Goal: Information Seeking & Learning: Learn about a topic

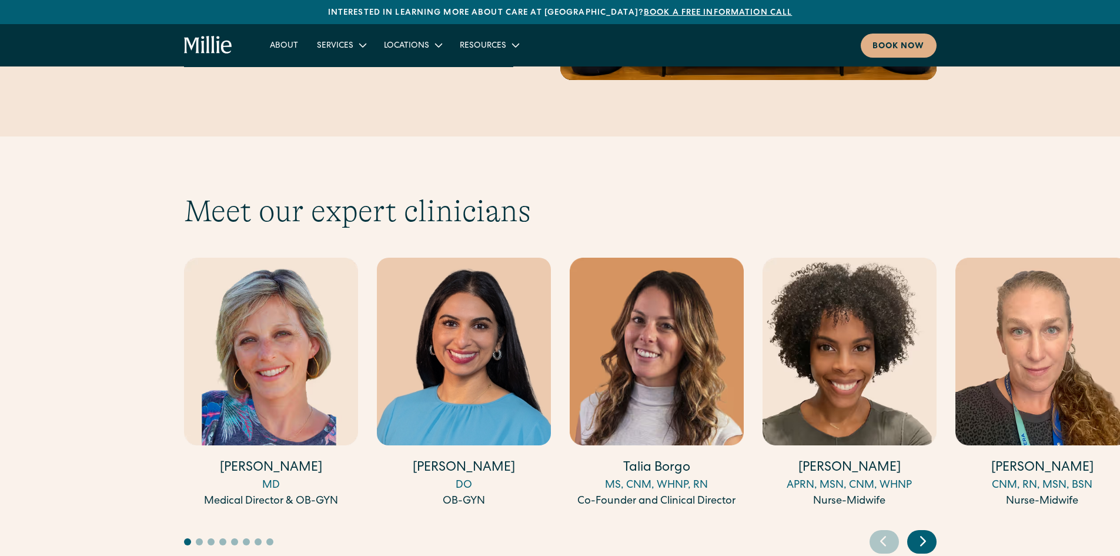
scroll to position [3175, 0]
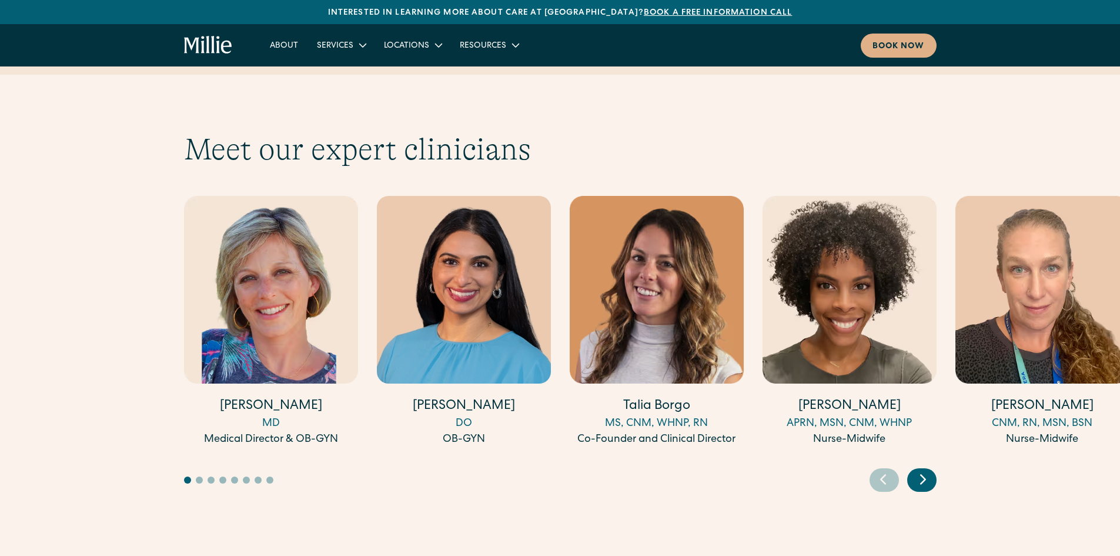
click at [918, 470] on icon "Next slide" at bounding box center [923, 479] width 18 height 18
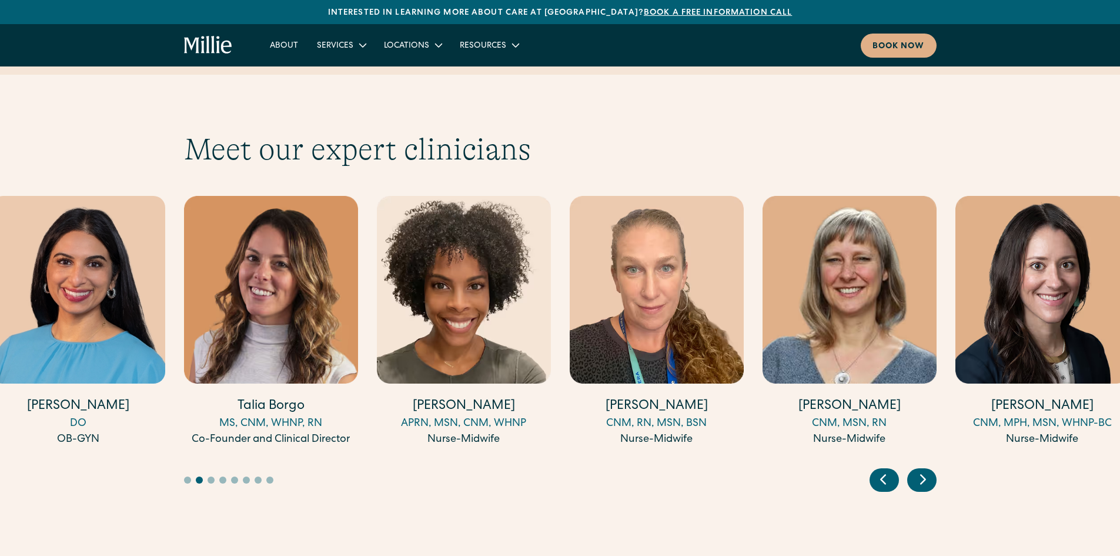
click at [918, 470] on icon "Next slide" at bounding box center [923, 479] width 18 height 18
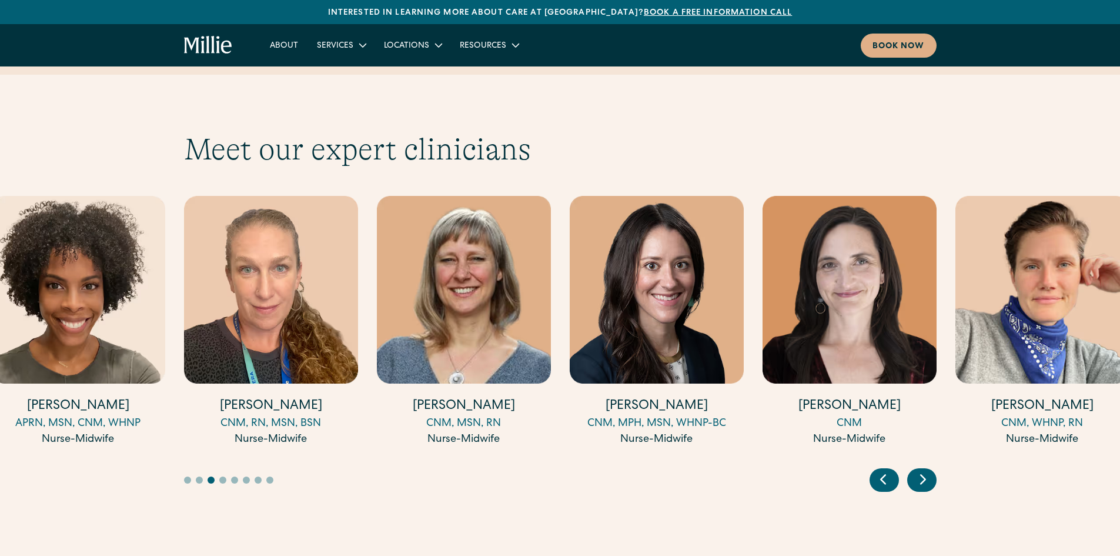
click at [918, 470] on icon "Next slide" at bounding box center [923, 479] width 18 height 18
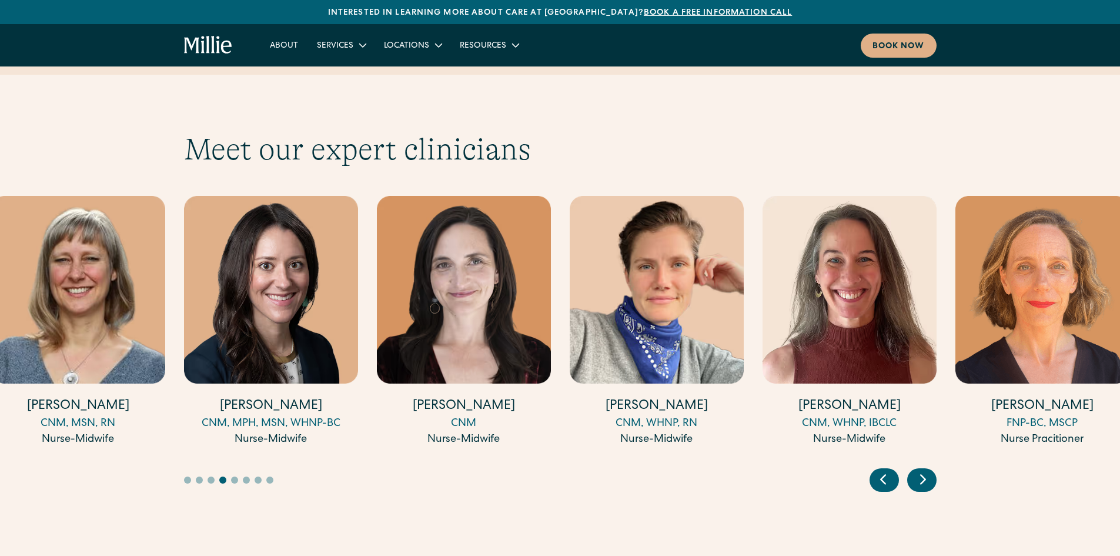
click at [918, 470] on icon "Next slide" at bounding box center [923, 479] width 18 height 18
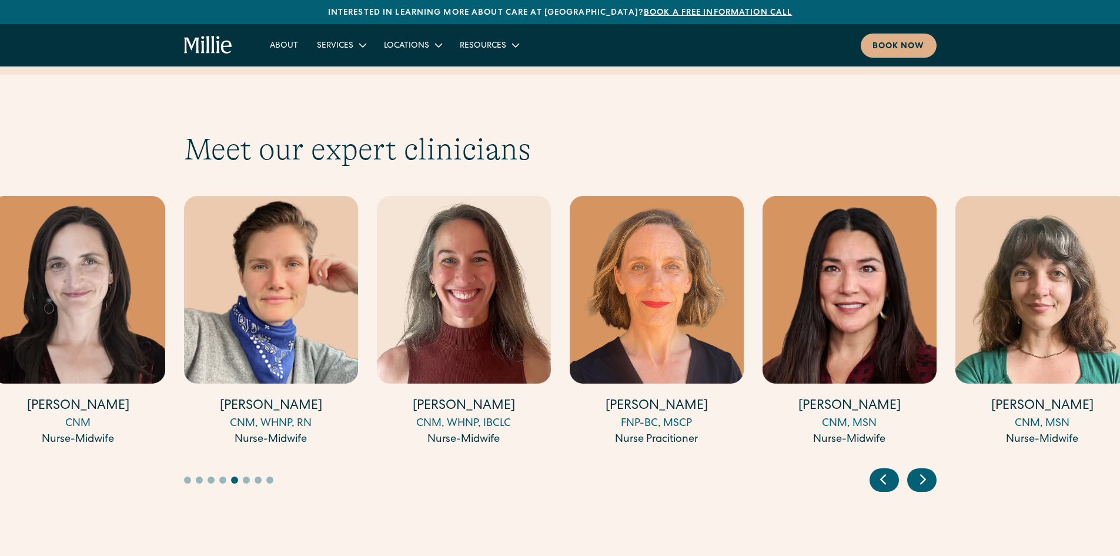
click at [918, 470] on icon "Next slide" at bounding box center [923, 479] width 18 height 18
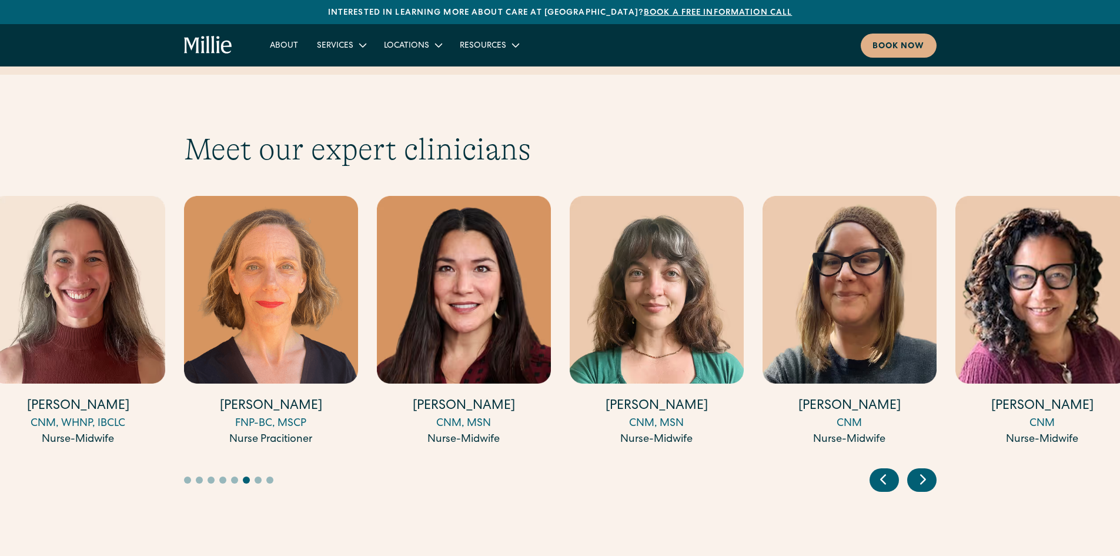
click at [918, 470] on icon "Next slide" at bounding box center [923, 479] width 18 height 18
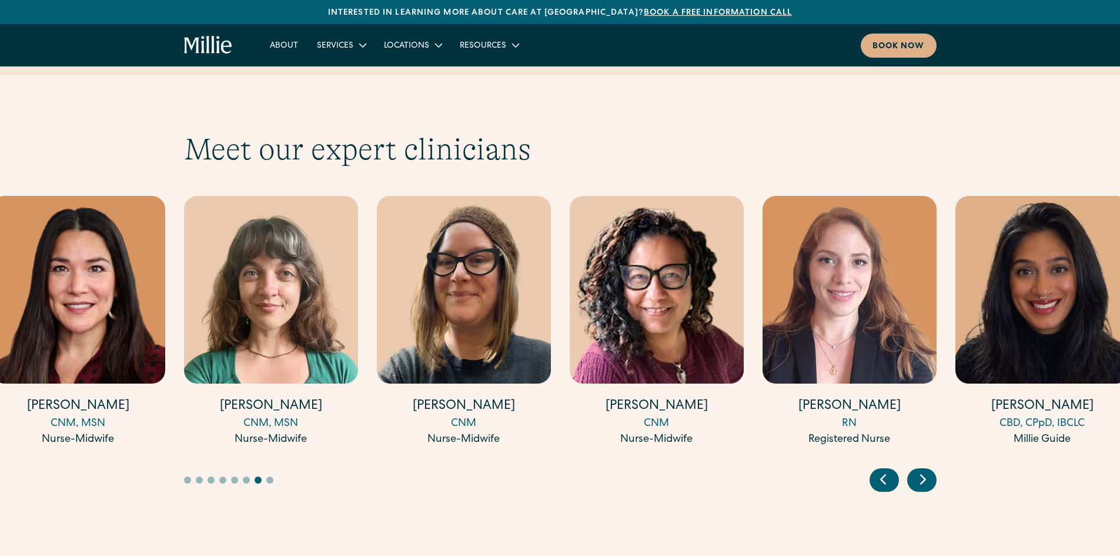
click at [918, 470] on icon "Next slide" at bounding box center [923, 479] width 18 height 18
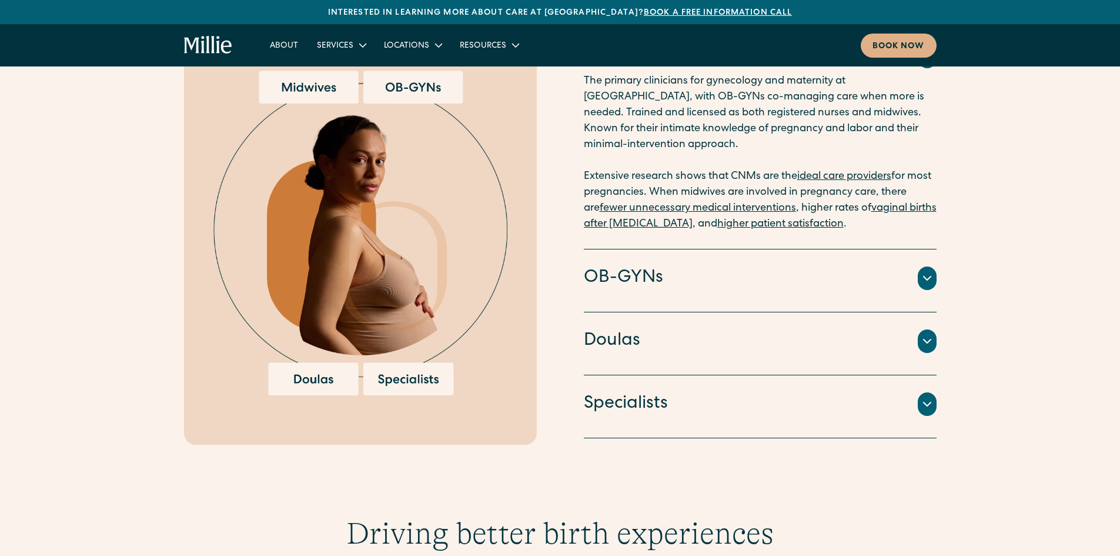
scroll to position [1294, 0]
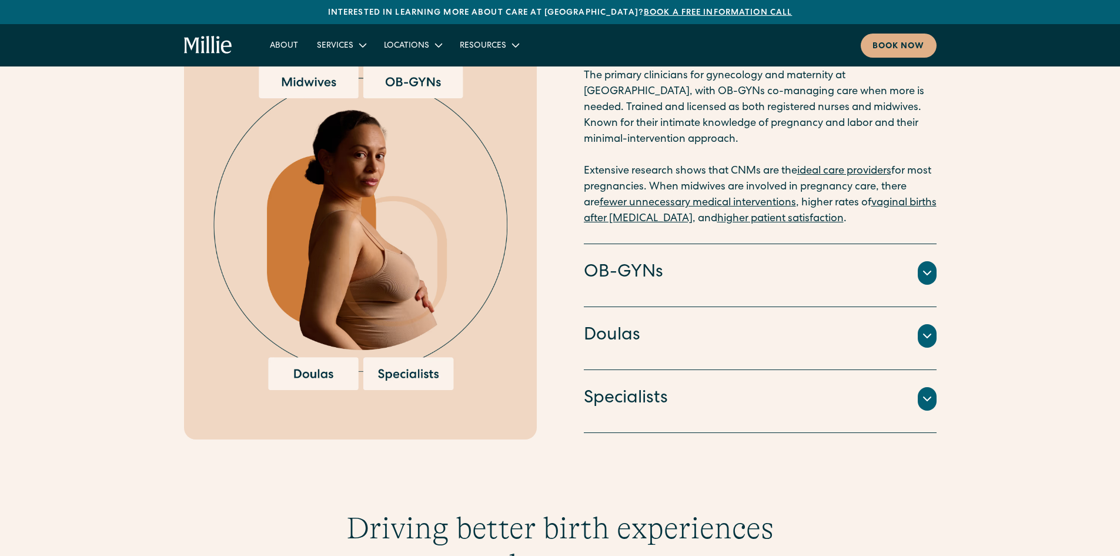
click at [927, 397] on icon at bounding box center [927, 399] width 7 height 4
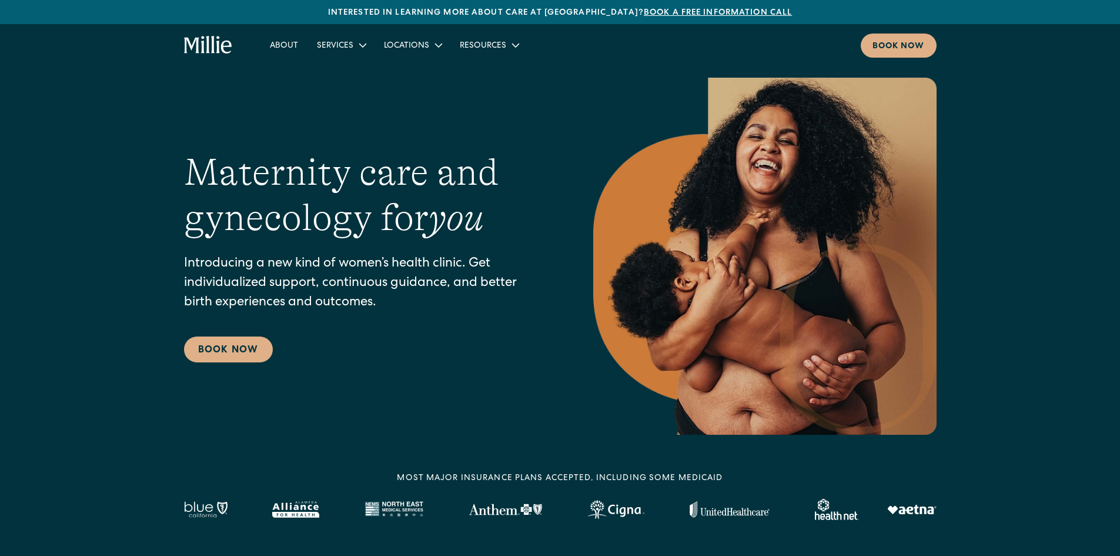
scroll to position [0, 0]
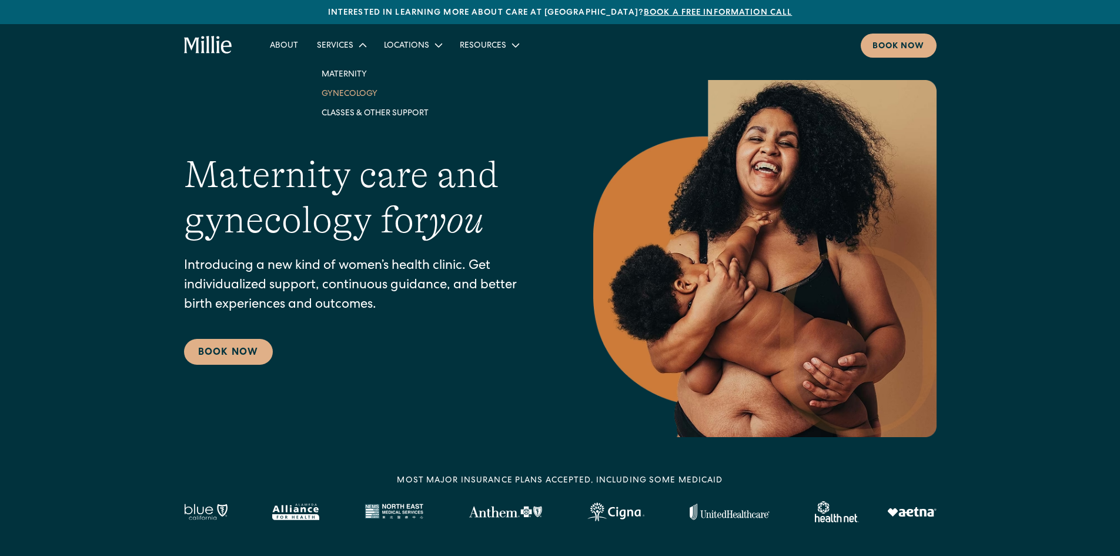
click at [343, 91] on link "Gynecology" at bounding box center [375, 92] width 126 height 19
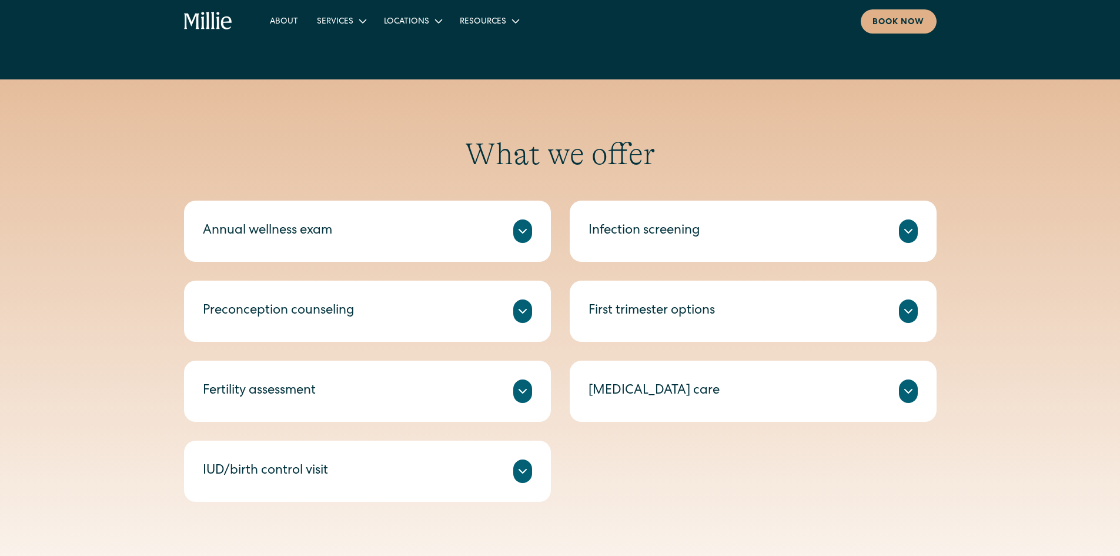
scroll to position [470, 0]
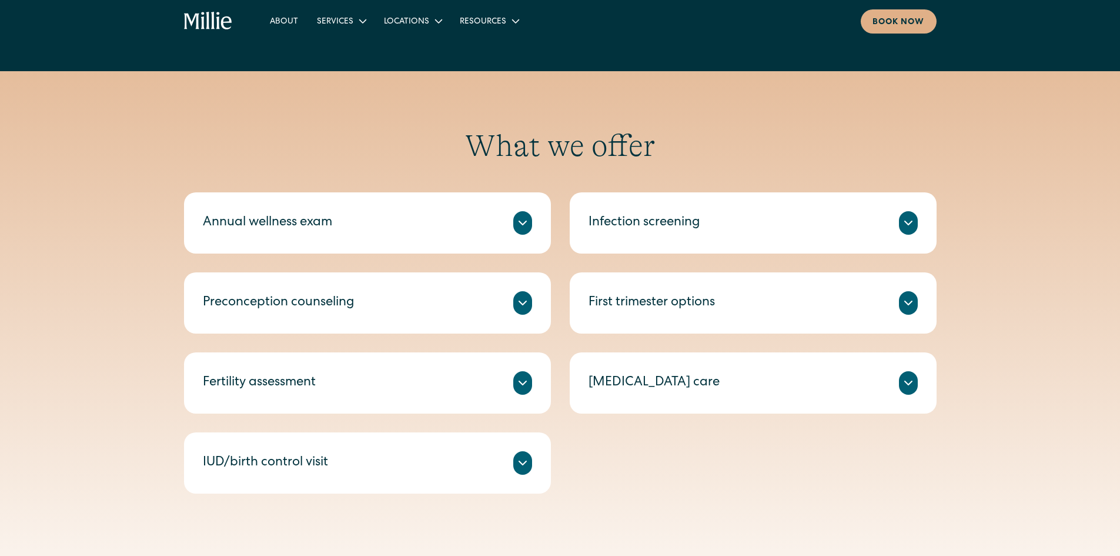
click at [524, 308] on icon at bounding box center [523, 303] width 14 height 14
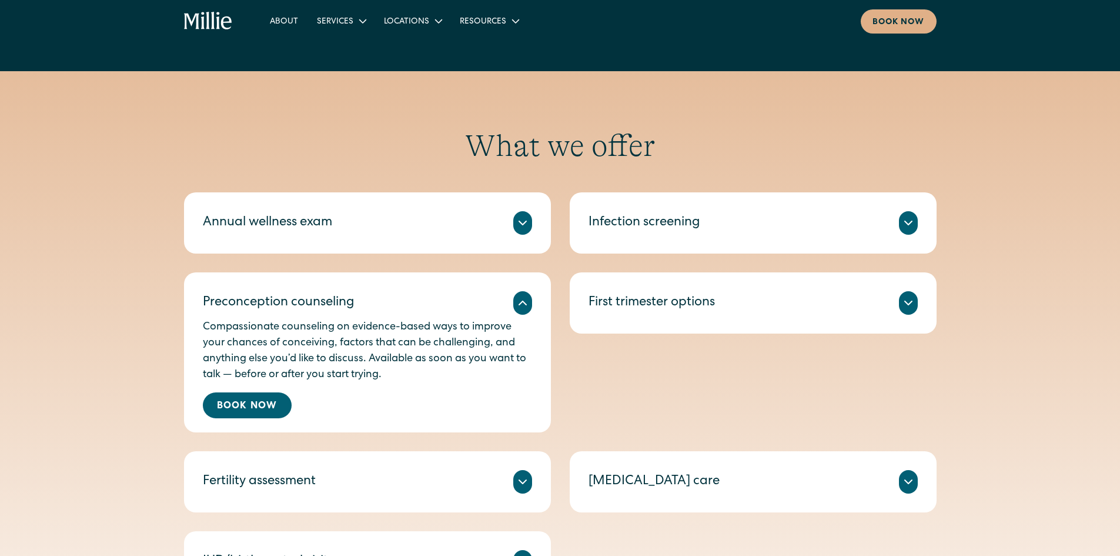
click at [905, 218] on icon at bounding box center [908, 223] width 14 height 14
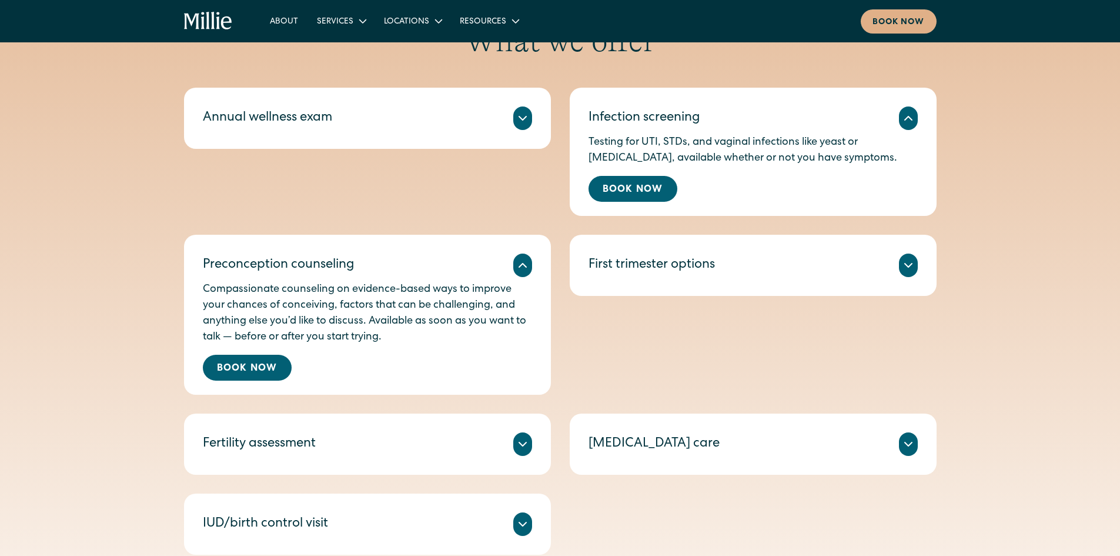
scroll to position [588, 0]
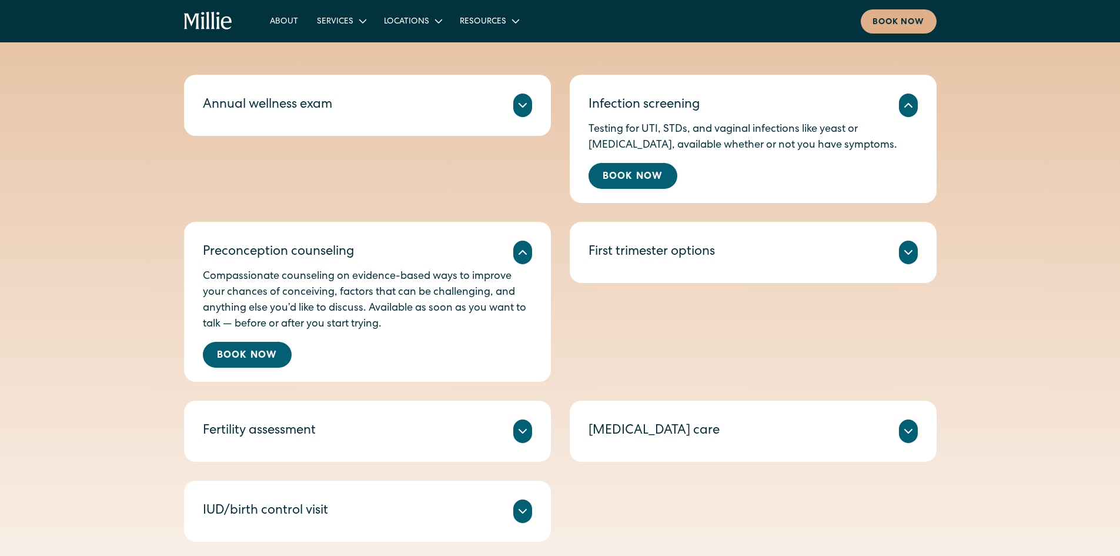
click at [907, 247] on icon at bounding box center [908, 252] width 14 height 14
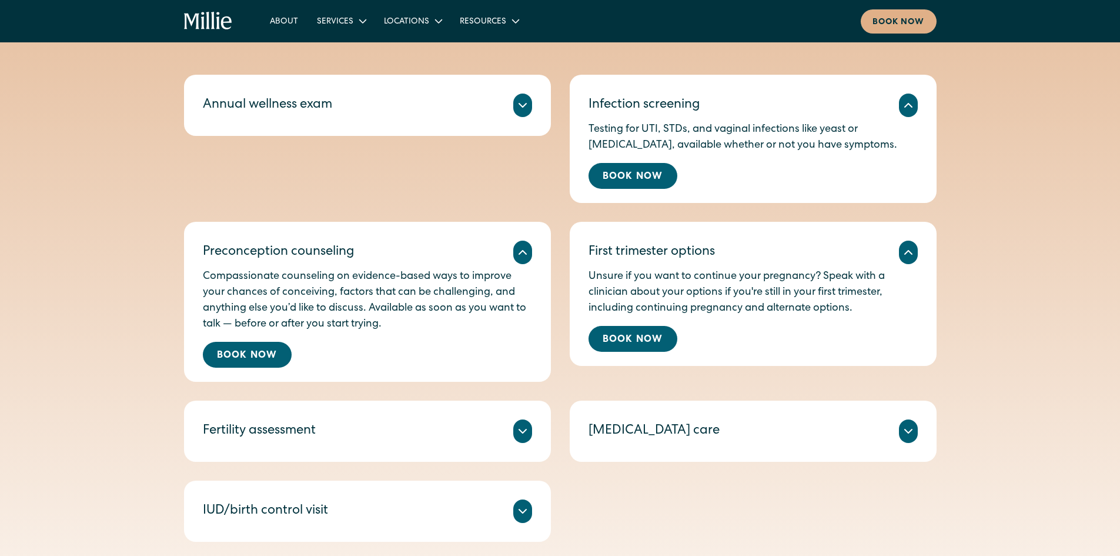
click at [525, 106] on icon at bounding box center [523, 105] width 14 height 14
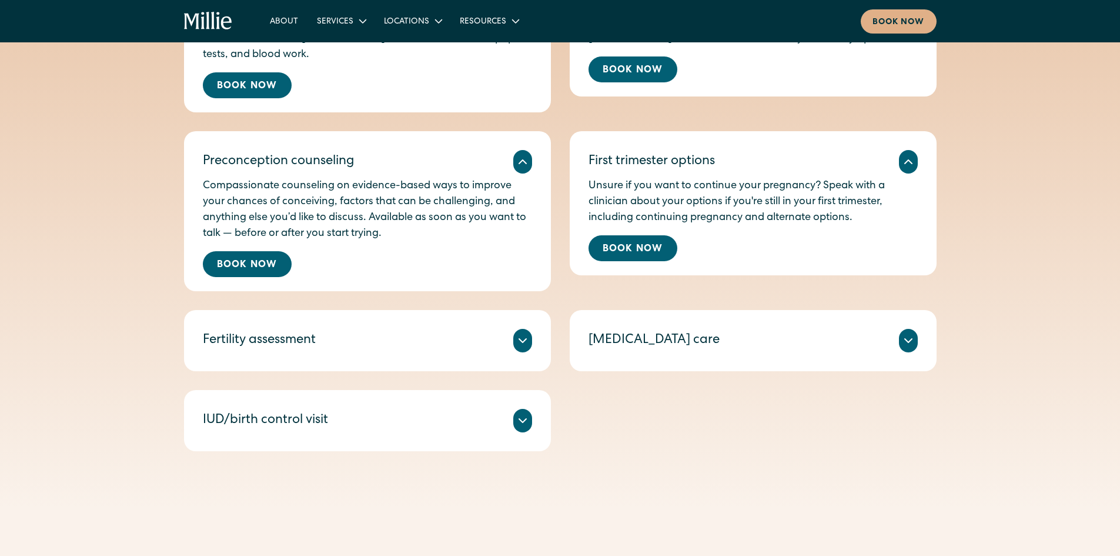
scroll to position [706, 0]
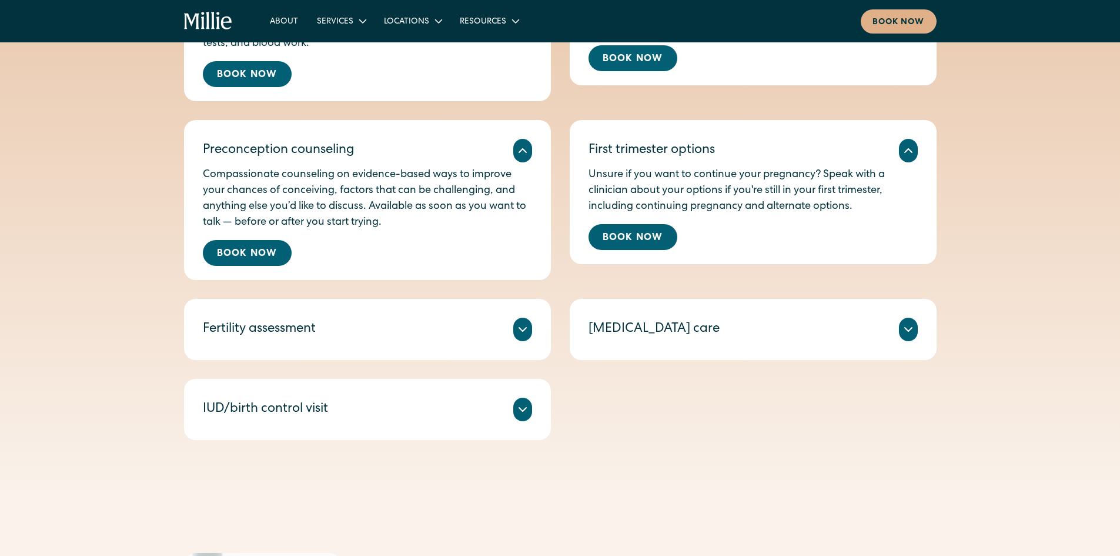
click at [518, 332] on icon at bounding box center [523, 329] width 14 height 14
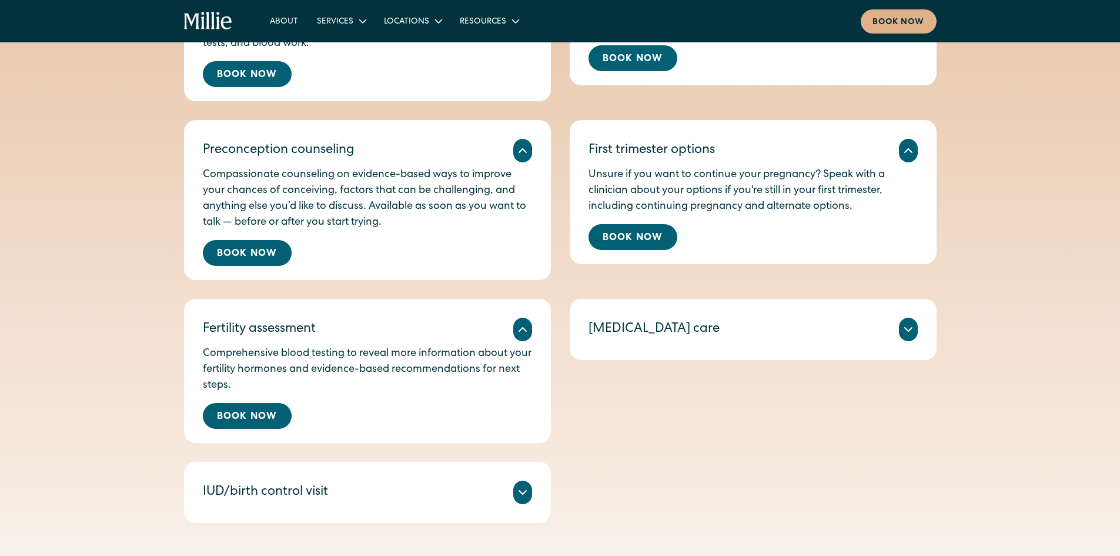
click at [917, 332] on div at bounding box center [908, 330] width 19 height 24
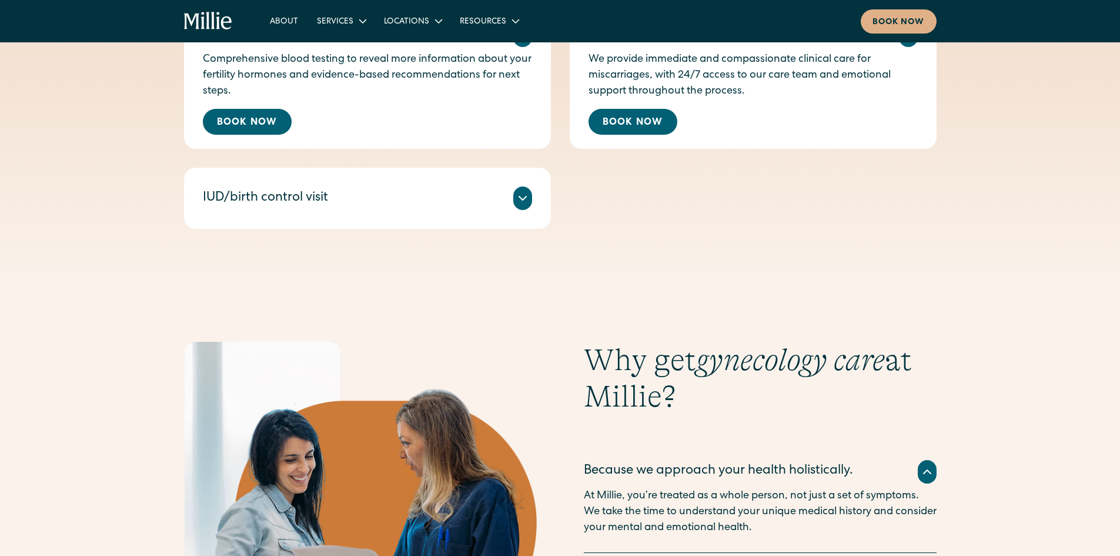
scroll to position [1176, 0]
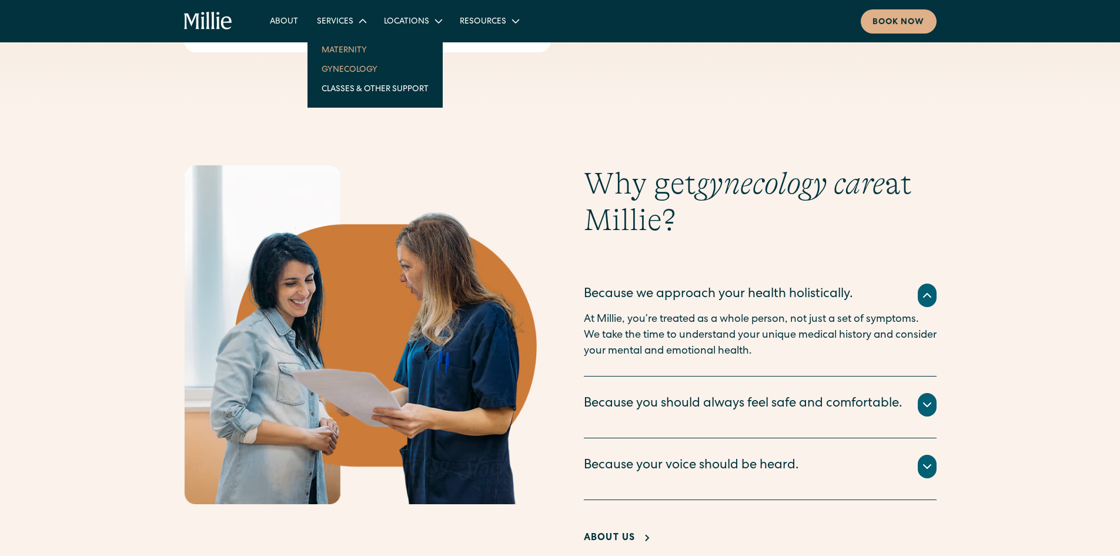
click at [361, 47] on link "Maternity" at bounding box center [375, 49] width 126 height 19
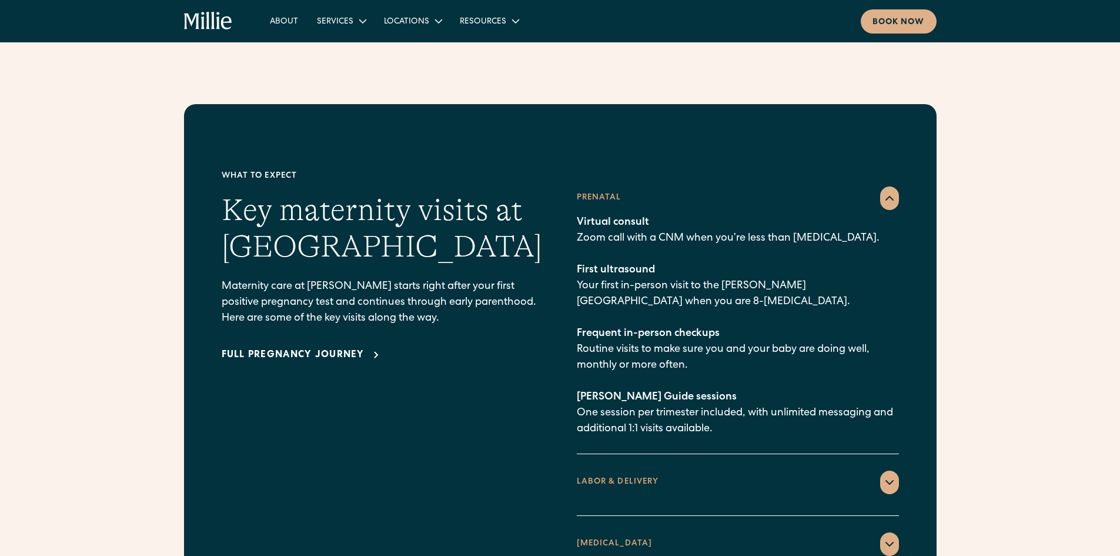
scroll to position [1646, 0]
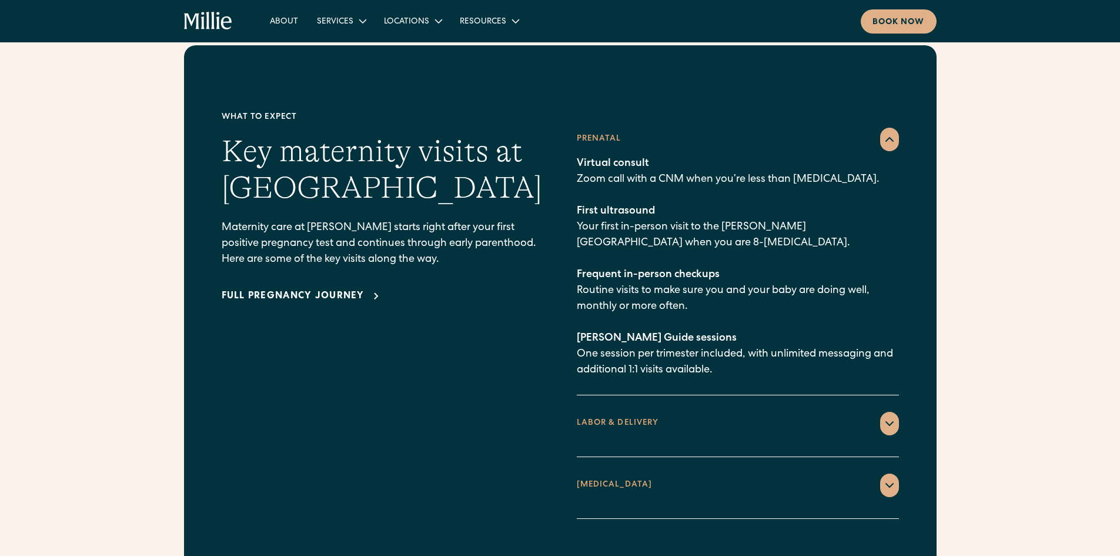
click at [892, 416] on icon at bounding box center [890, 423] width 14 height 14
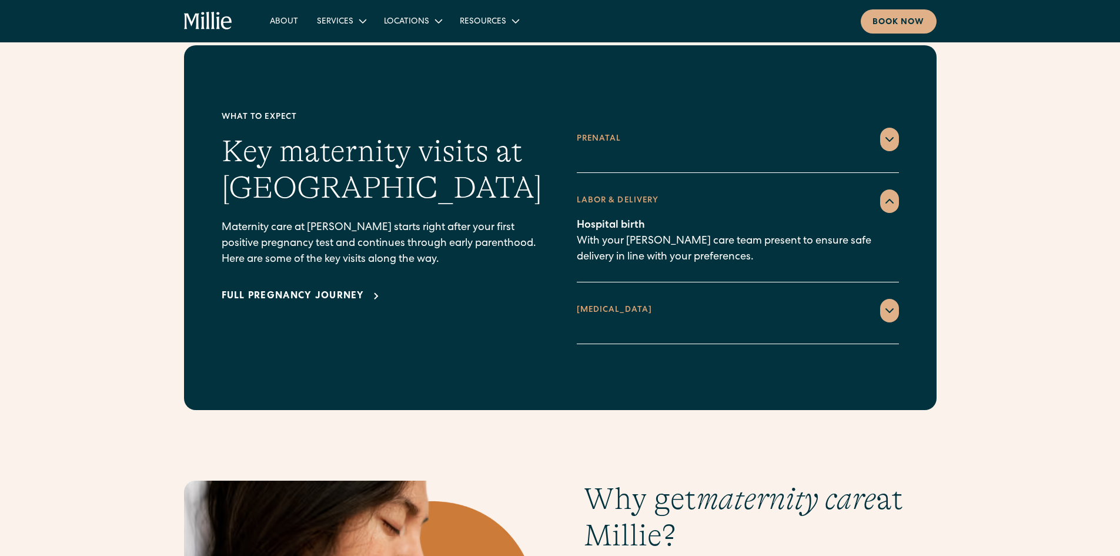
click at [886, 309] on icon at bounding box center [889, 311] width 7 height 4
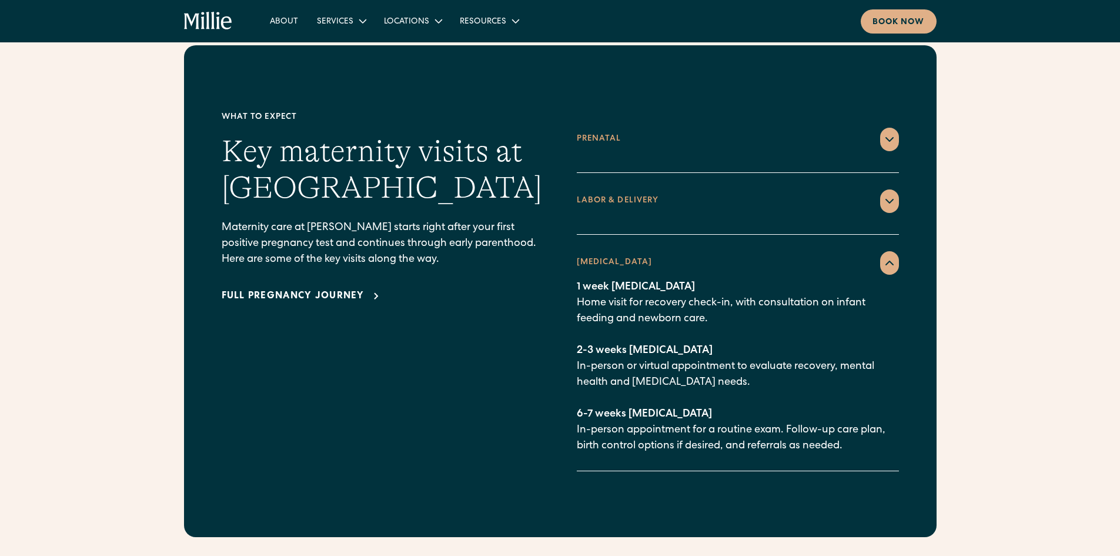
click at [898, 189] on div at bounding box center [889, 201] width 19 height 24
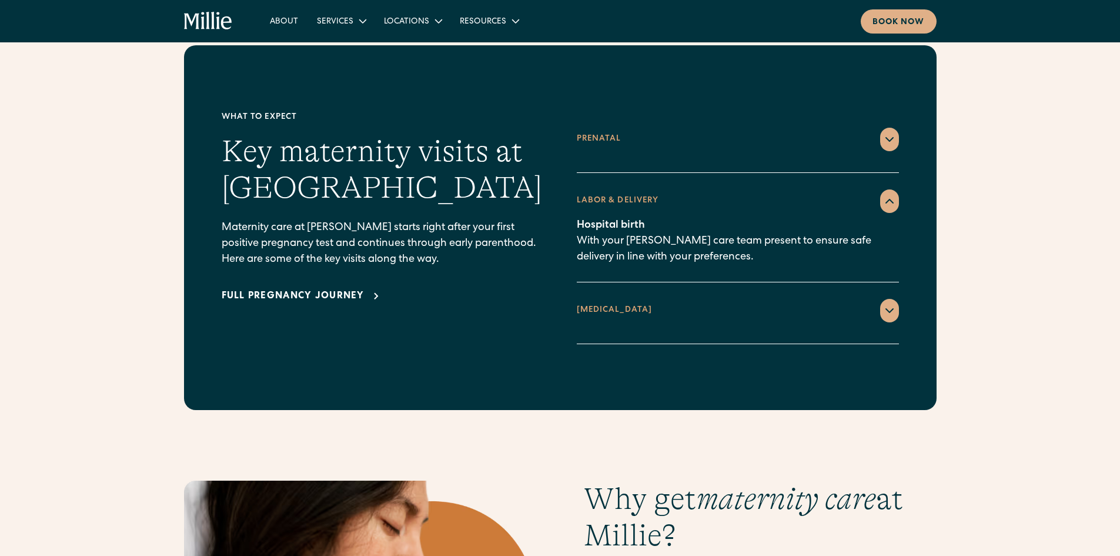
click at [887, 303] on icon at bounding box center [890, 310] width 14 height 14
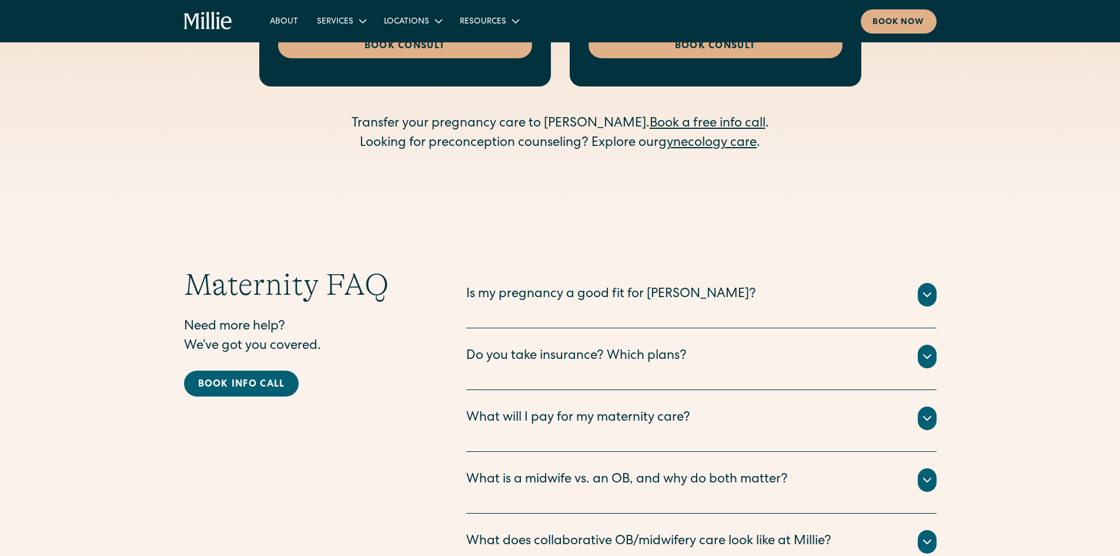
scroll to position [3645, 0]
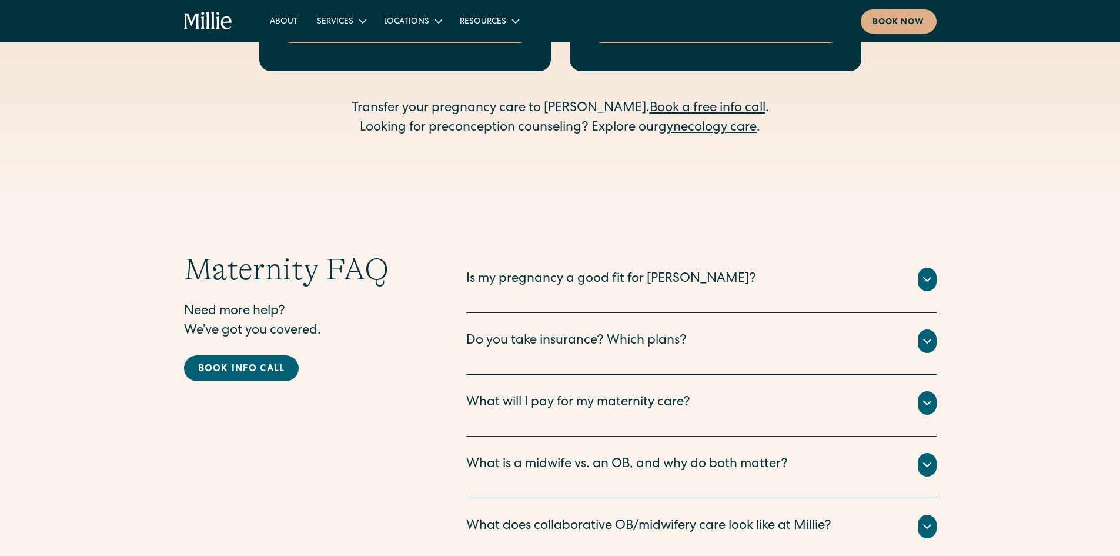
click at [923, 334] on icon at bounding box center [927, 341] width 14 height 14
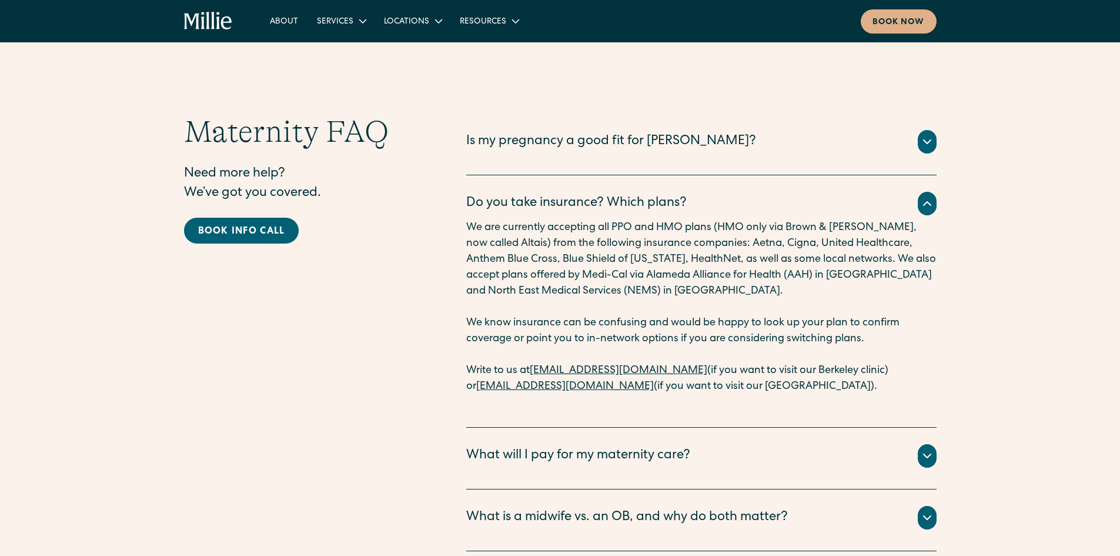
scroll to position [3822, 0]
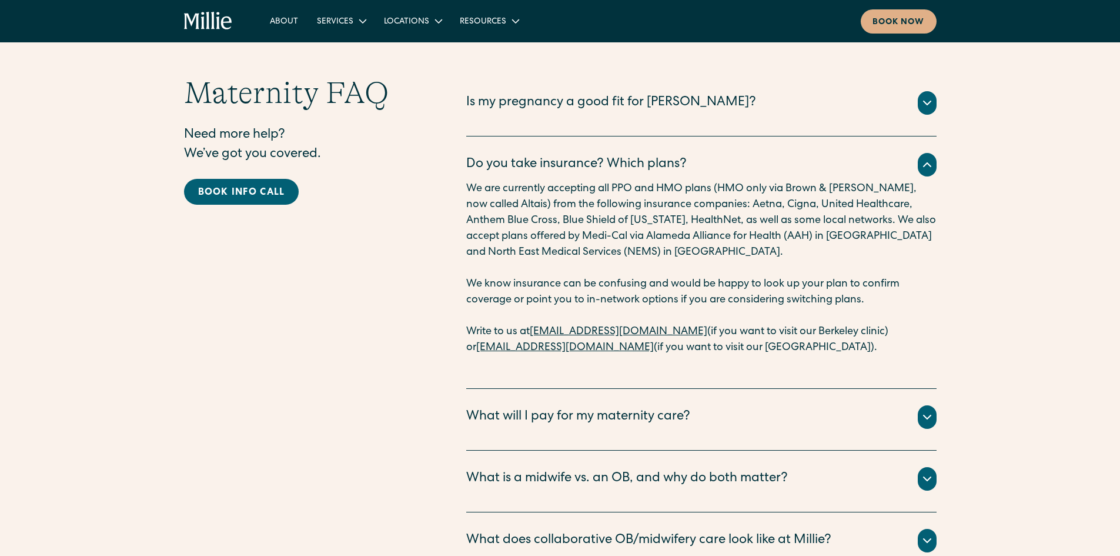
click at [557, 407] on div "What will I pay for my maternity care?" at bounding box center [578, 416] width 224 height 19
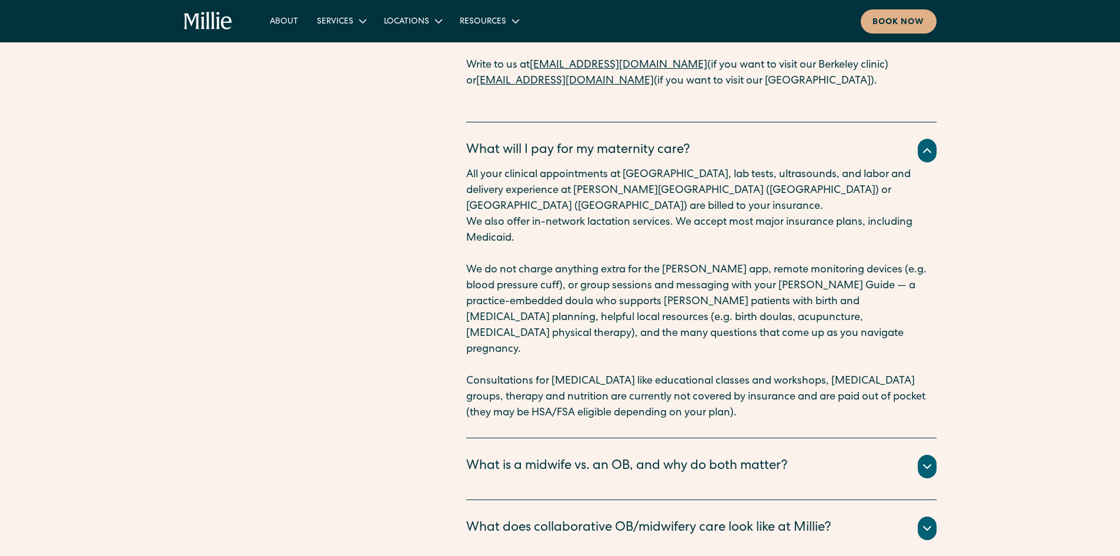
scroll to position [4116, 0]
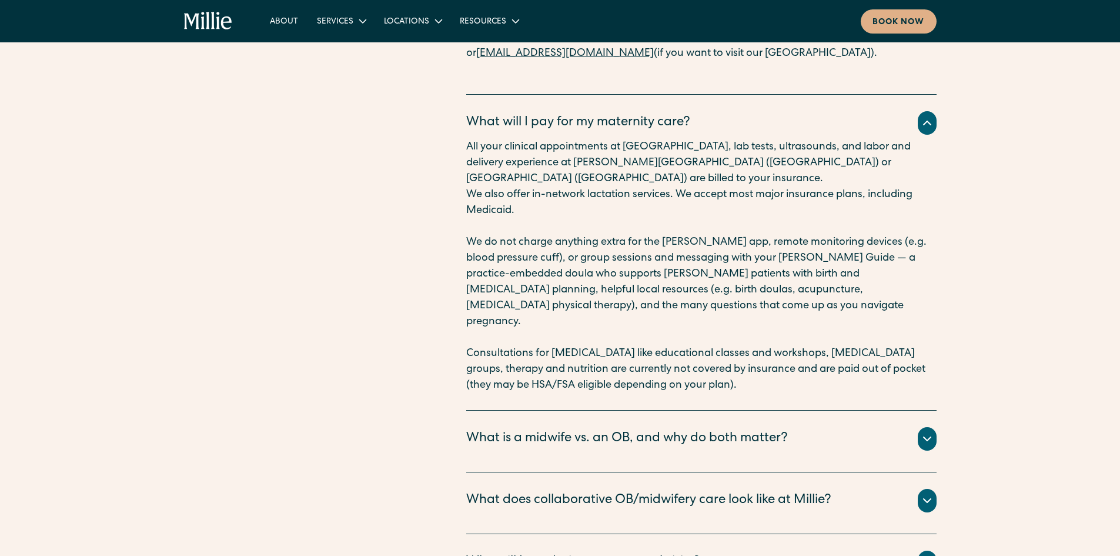
click at [925, 432] on icon at bounding box center [927, 439] width 14 height 14
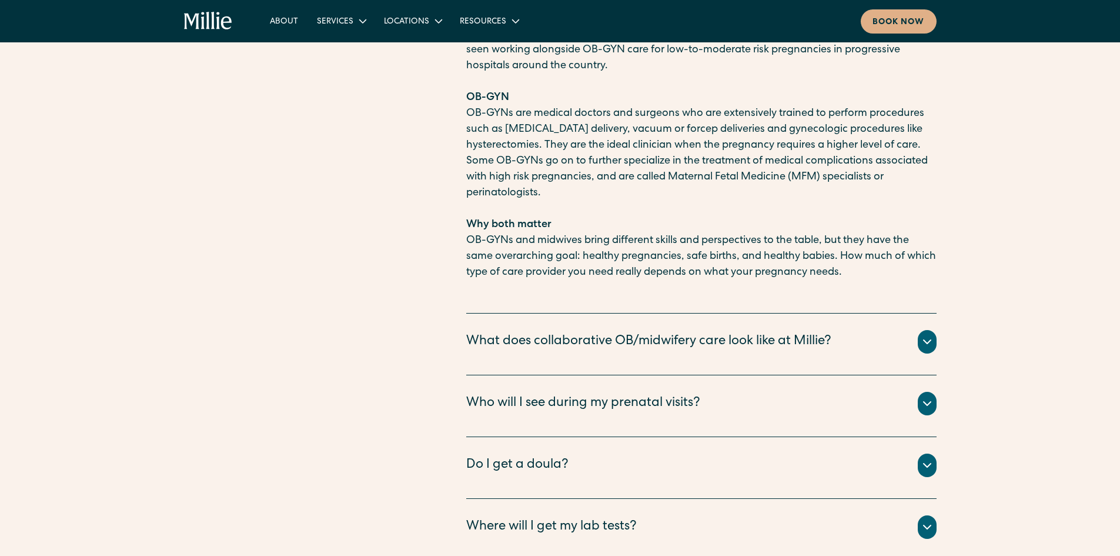
scroll to position [4704, 0]
click at [925, 401] on icon at bounding box center [927, 403] width 7 height 4
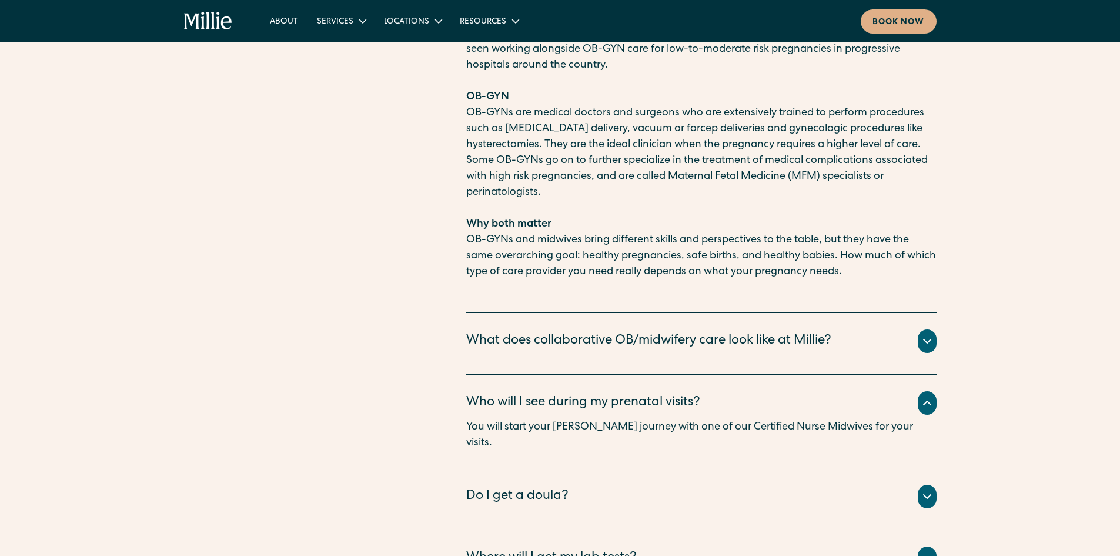
click at [921, 489] on icon at bounding box center [927, 496] width 14 height 14
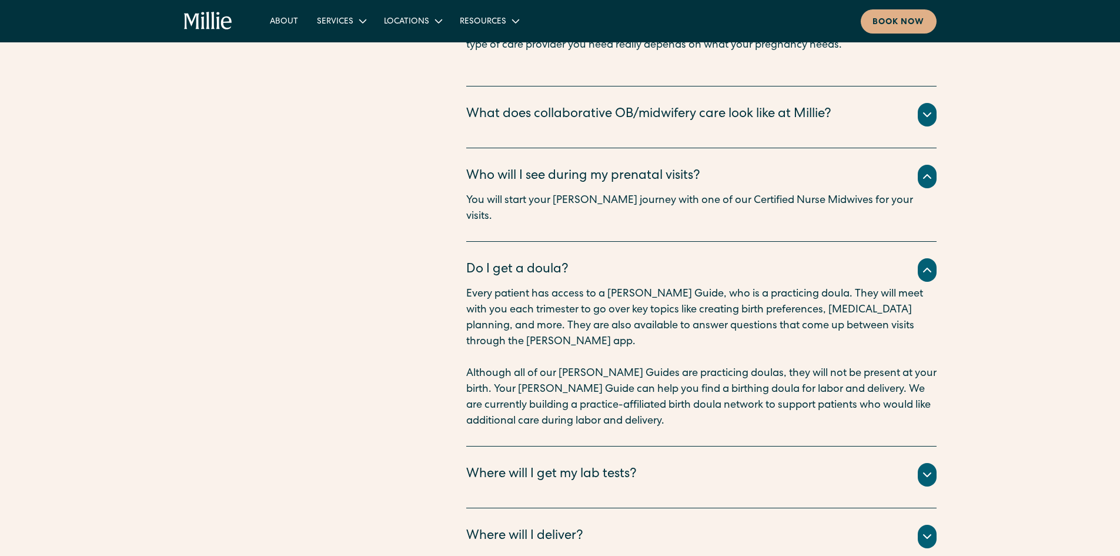
scroll to position [4939, 0]
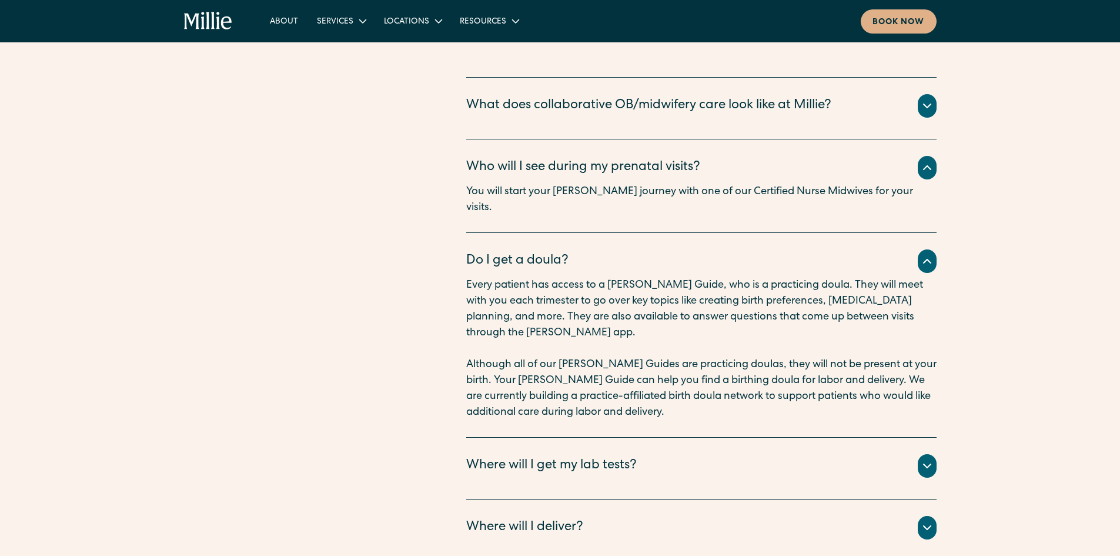
click at [924, 459] on icon at bounding box center [927, 466] width 14 height 14
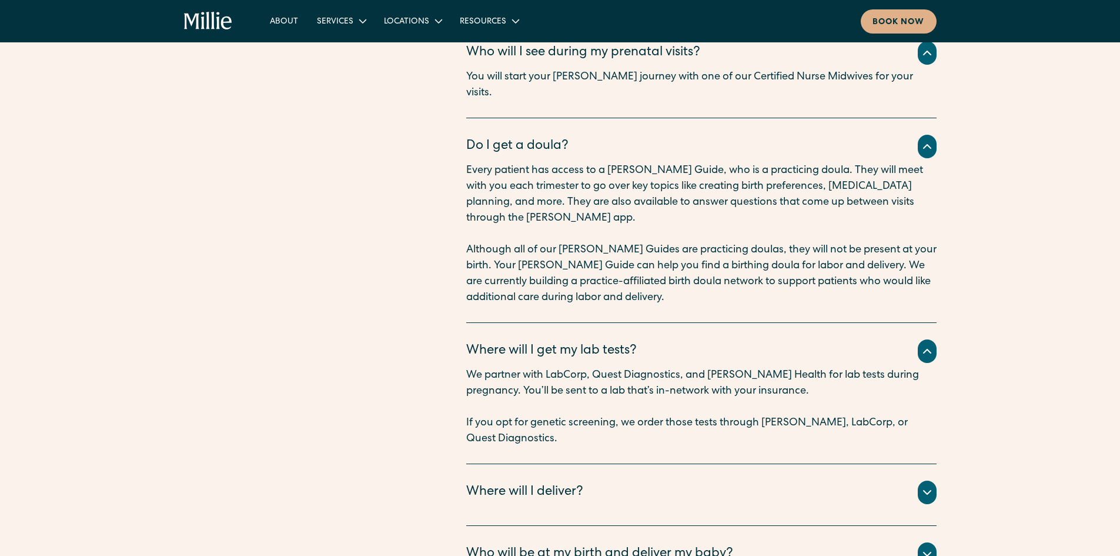
scroll to position [5057, 0]
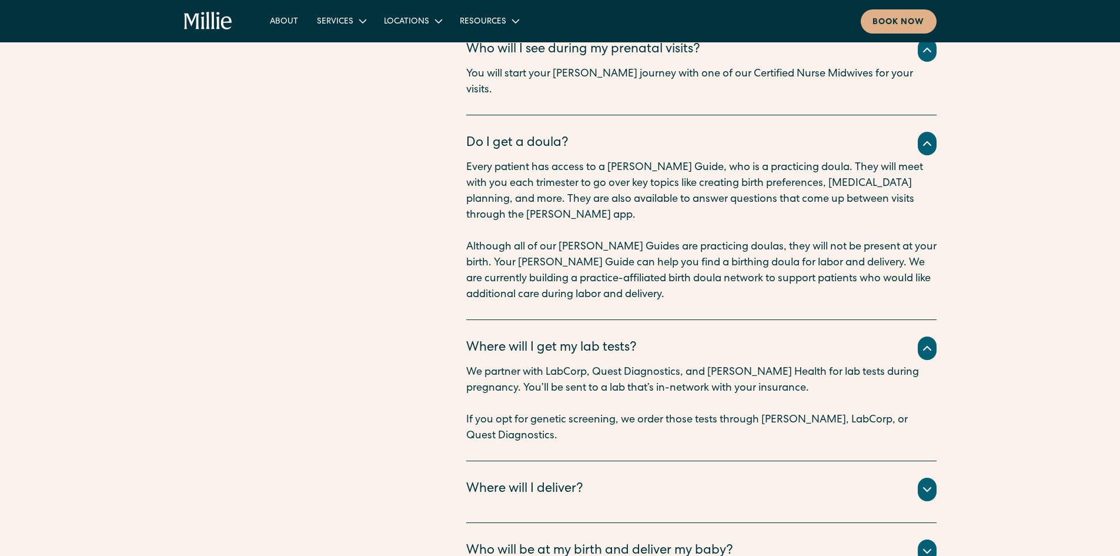
click at [928, 482] on icon at bounding box center [927, 489] width 14 height 14
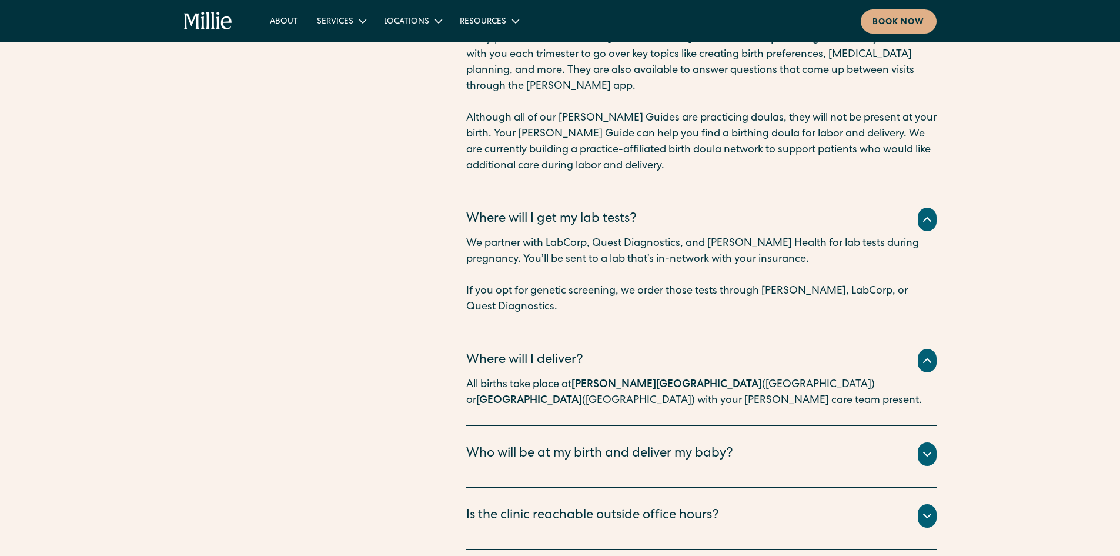
scroll to position [5233, 0]
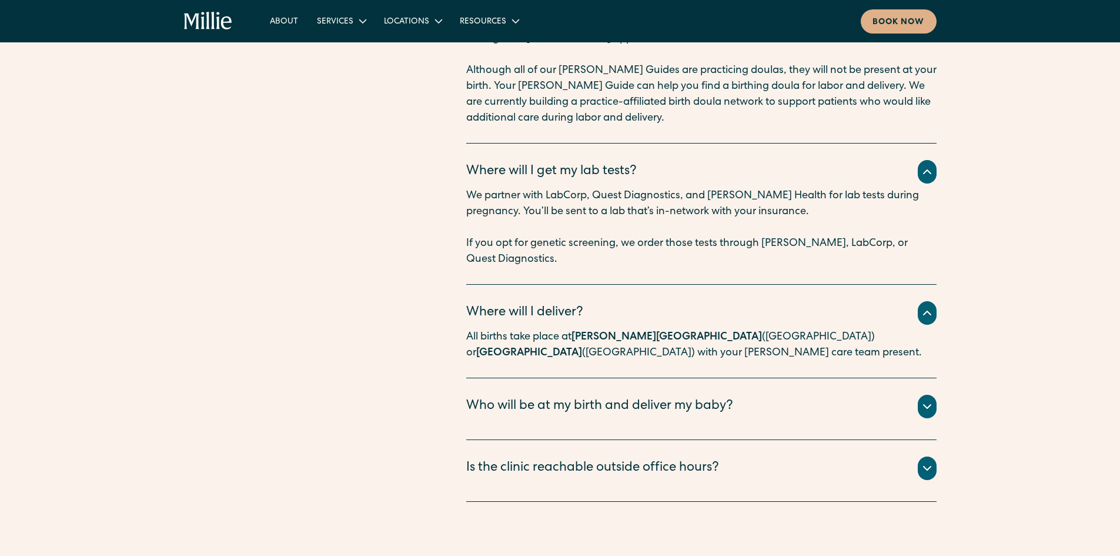
click at [923, 461] on icon at bounding box center [927, 468] width 14 height 14
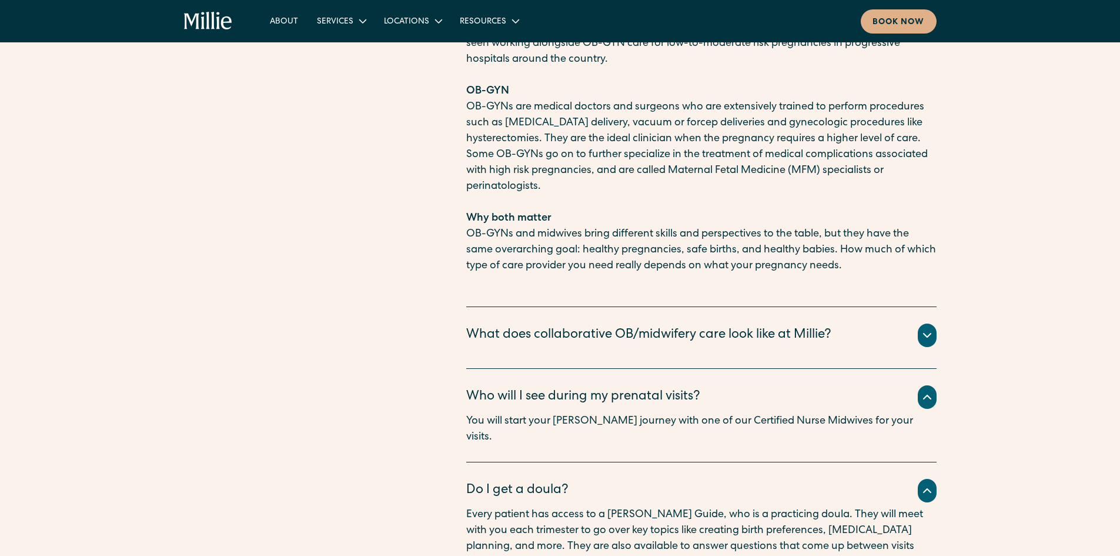
scroll to position [4672, 0]
